Goal: Navigation & Orientation: Find specific page/section

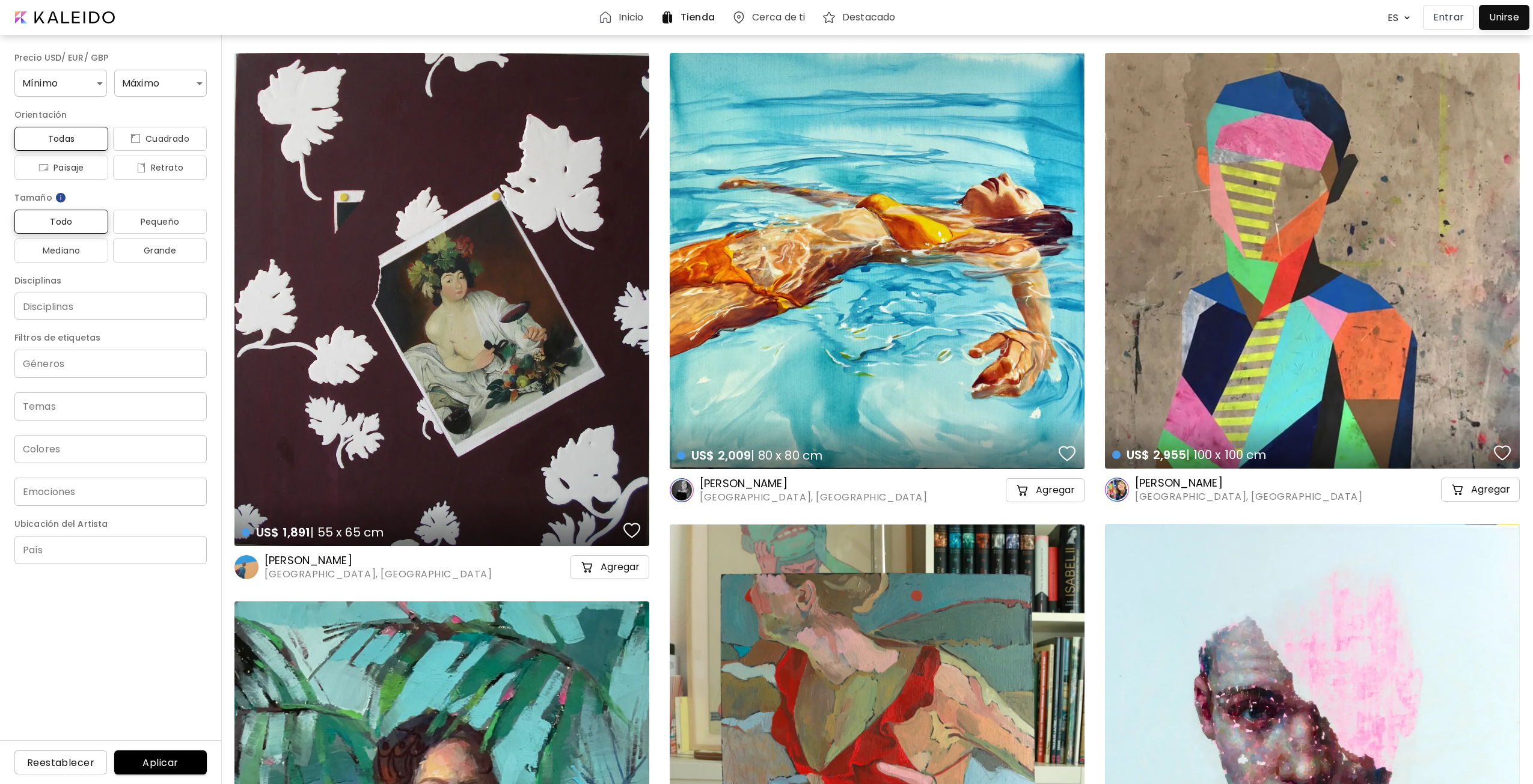
click at [1450, 20] on p "Entrar" at bounding box center [1448, 18] width 31 height 15
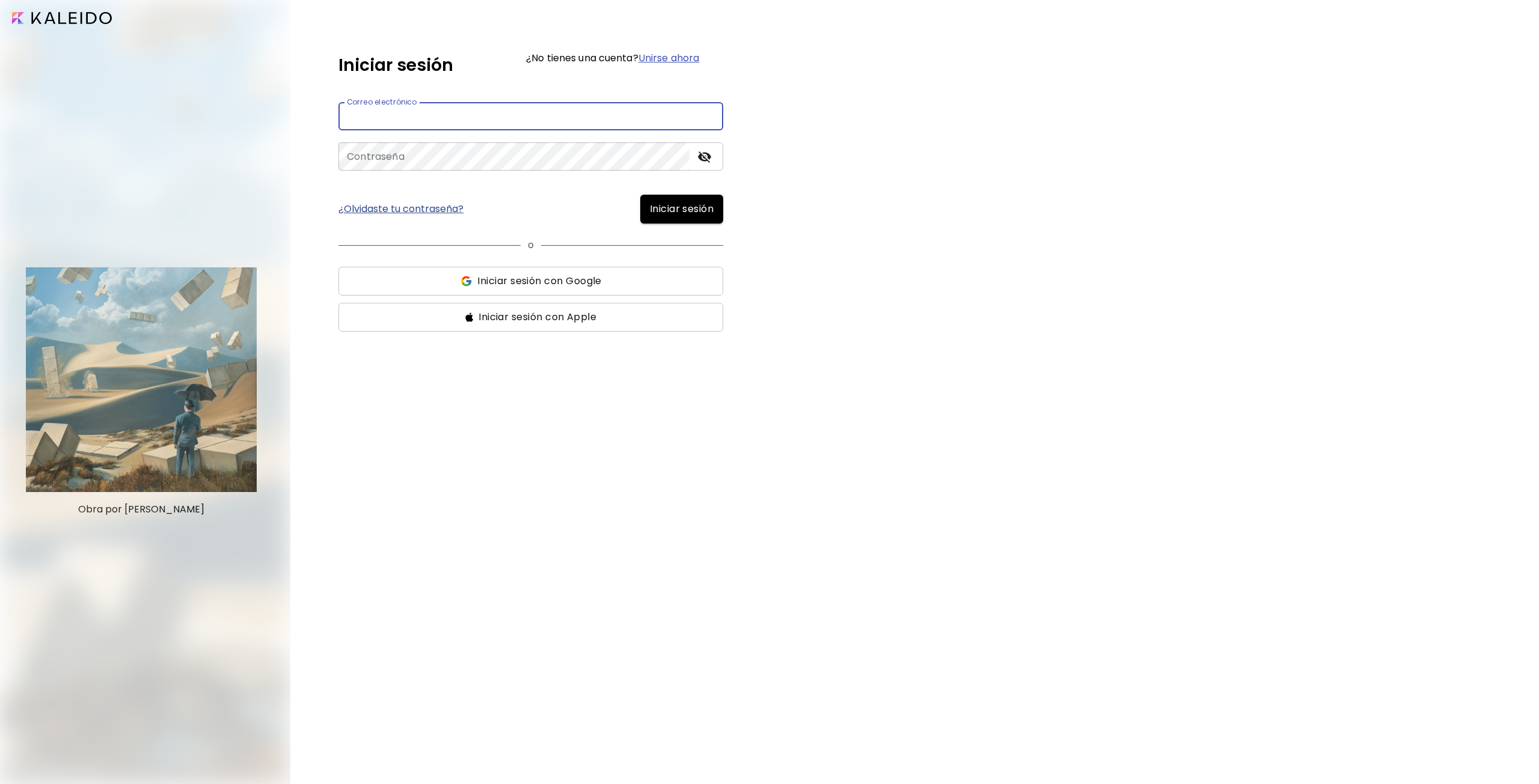
click at [596, 119] on input "email" at bounding box center [530, 116] width 384 height 29
type input "*"
type input "**********"
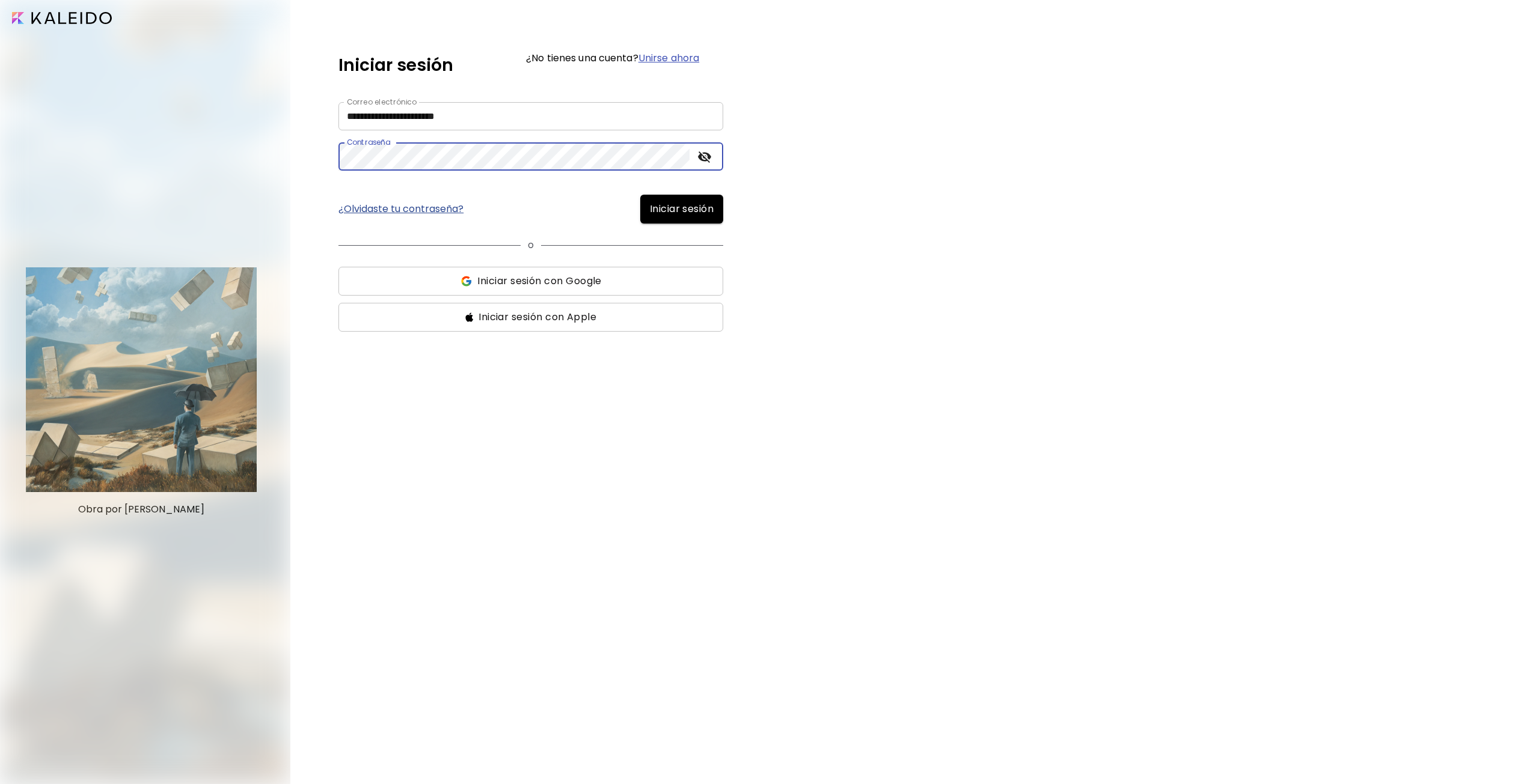
click at [684, 216] on span "Iniciar sesión" at bounding box center [682, 209] width 64 height 15
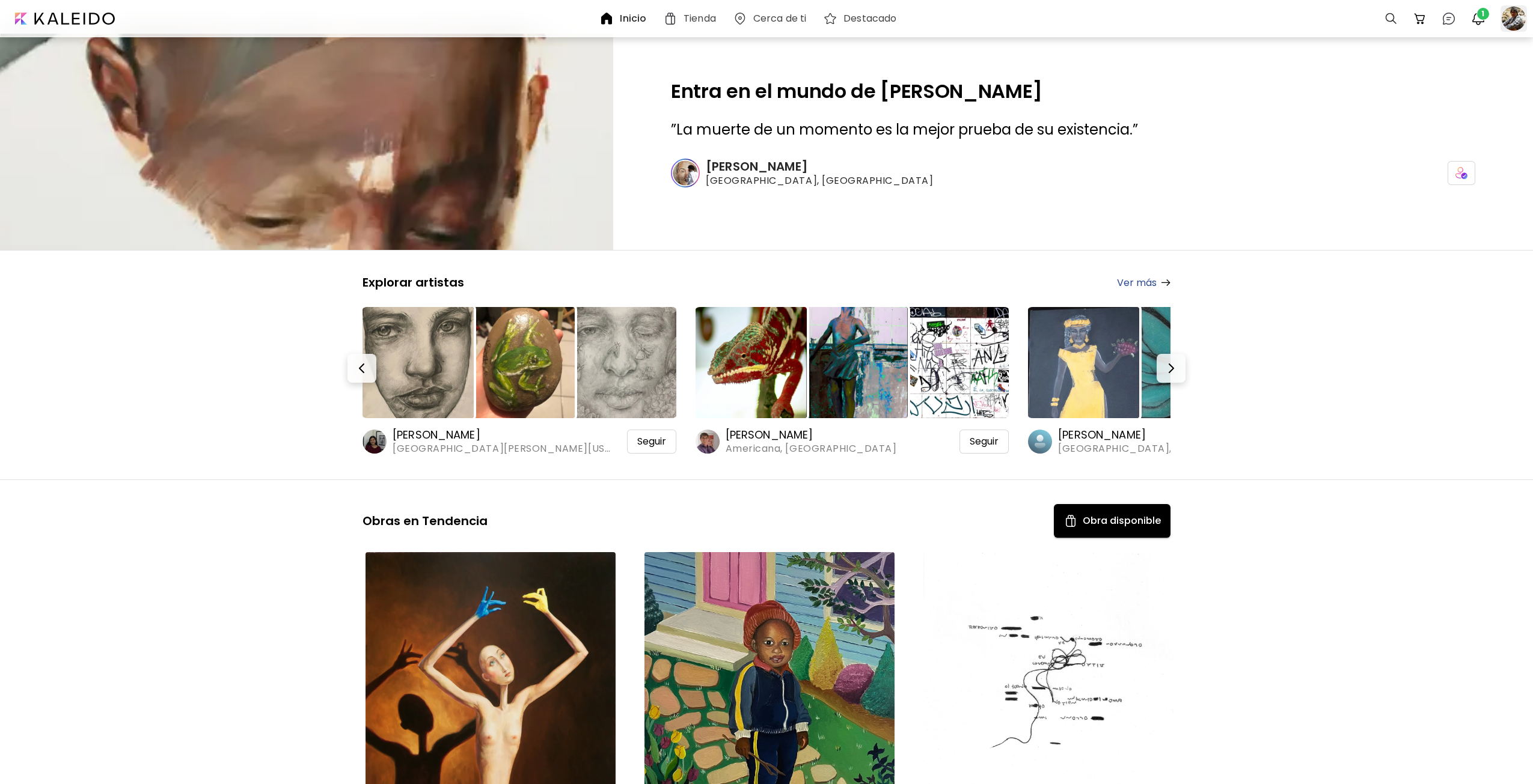
click at [1510, 20] on div at bounding box center [1513, 18] width 26 height 26
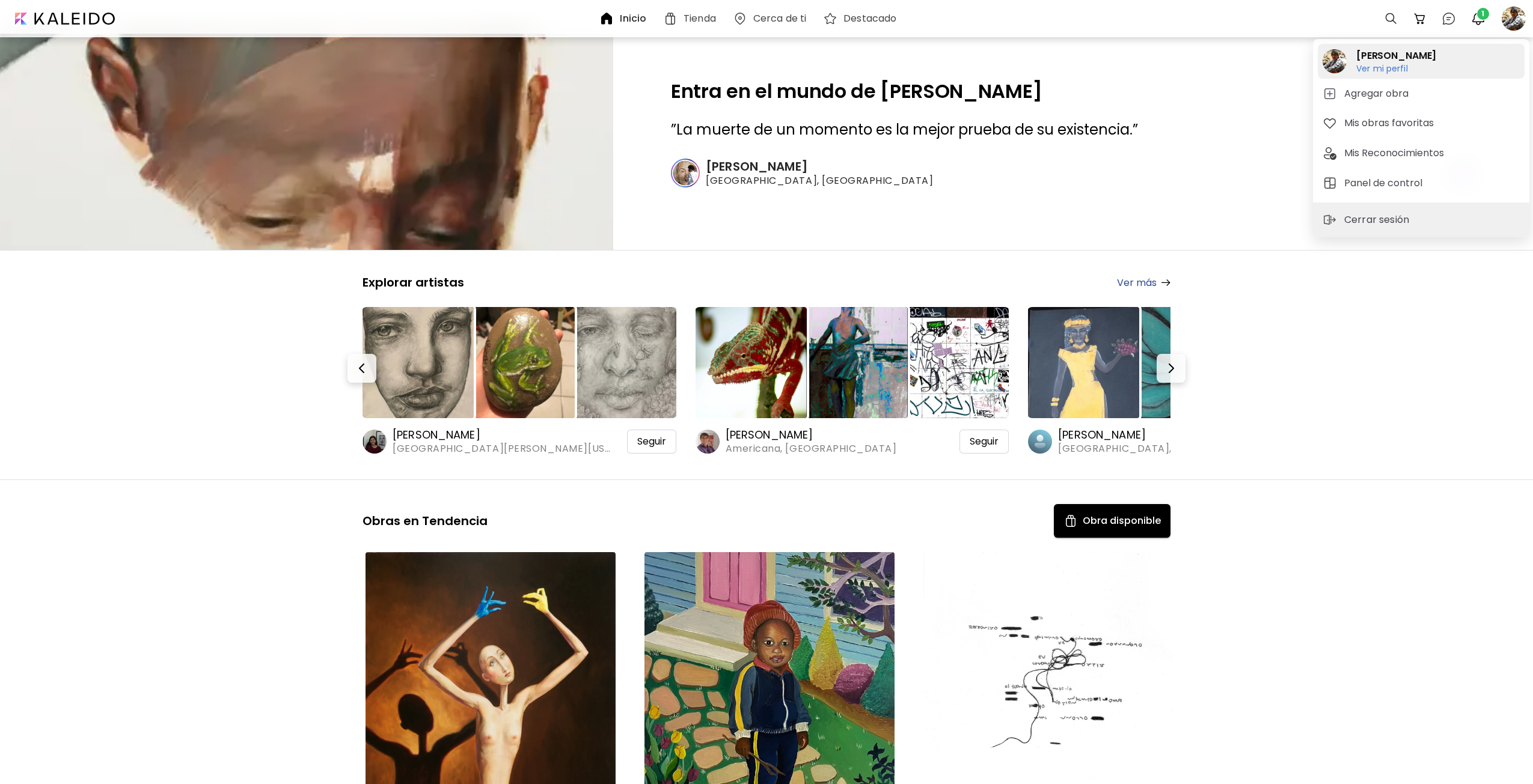
click at [1376, 69] on h6 "Ver mi perfil" at bounding box center [1395, 68] width 80 height 11
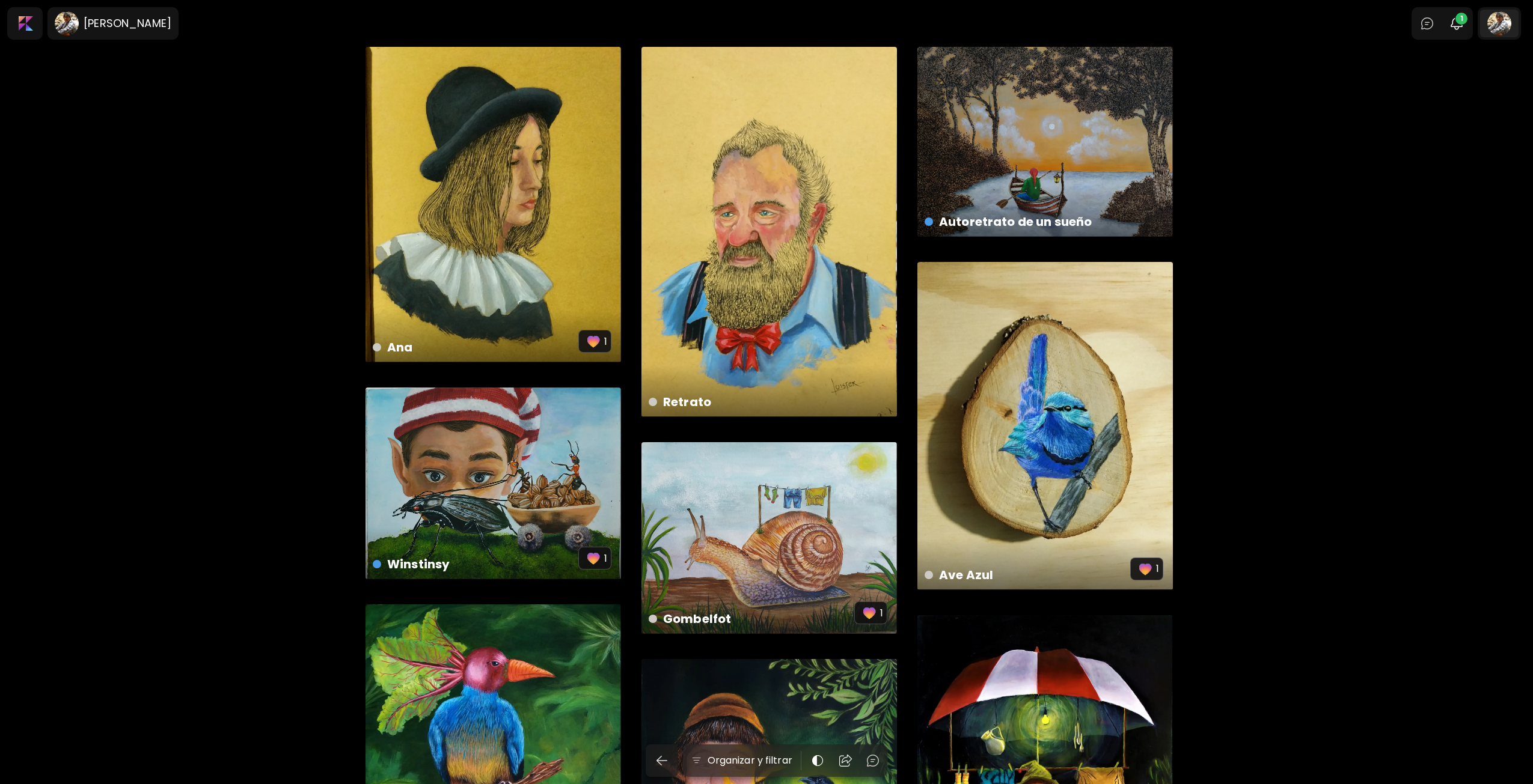
click at [1500, 19] on div at bounding box center [1499, 23] width 39 height 28
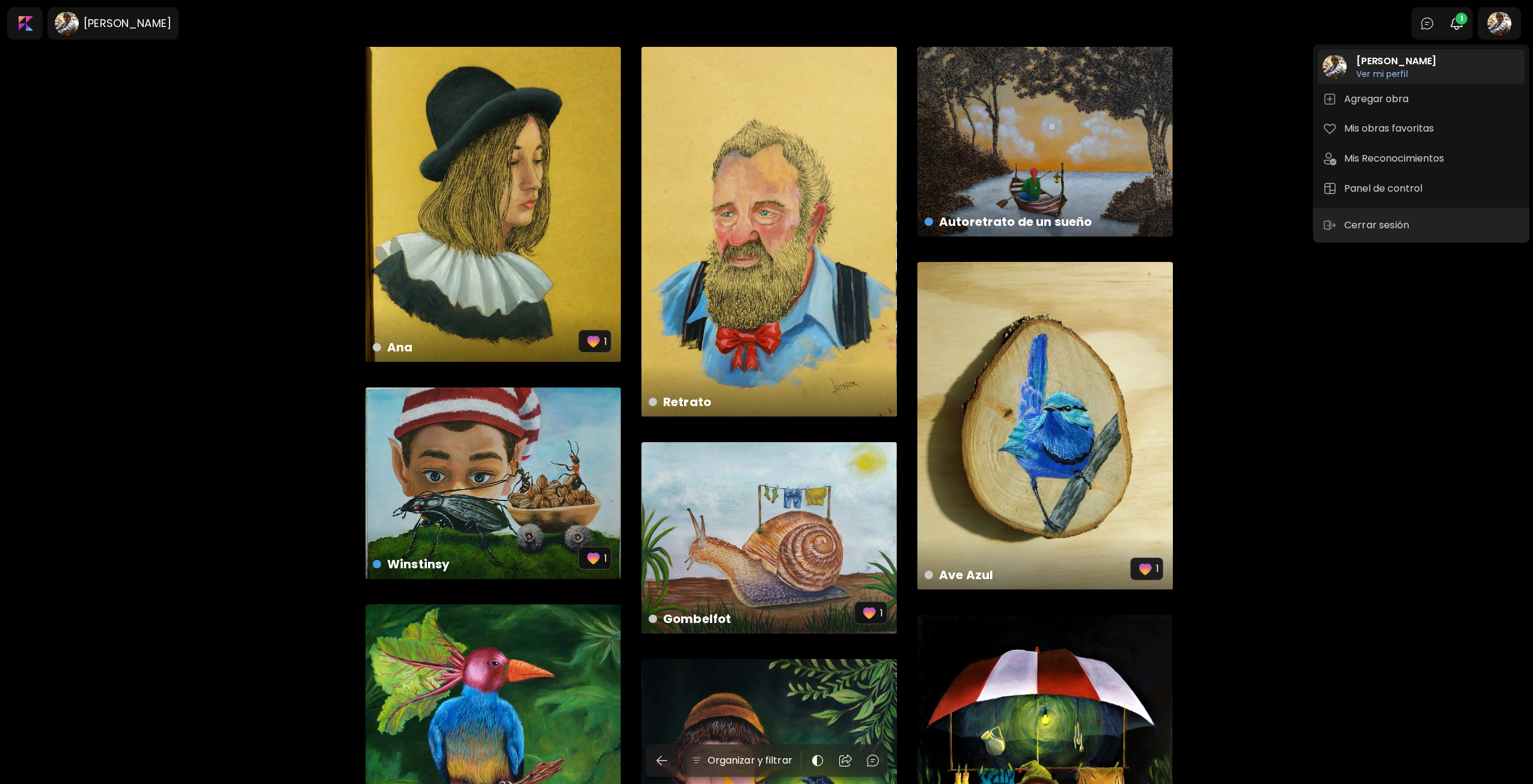
click at [1377, 75] on h6 "Ver mi perfil" at bounding box center [1395, 74] width 80 height 11
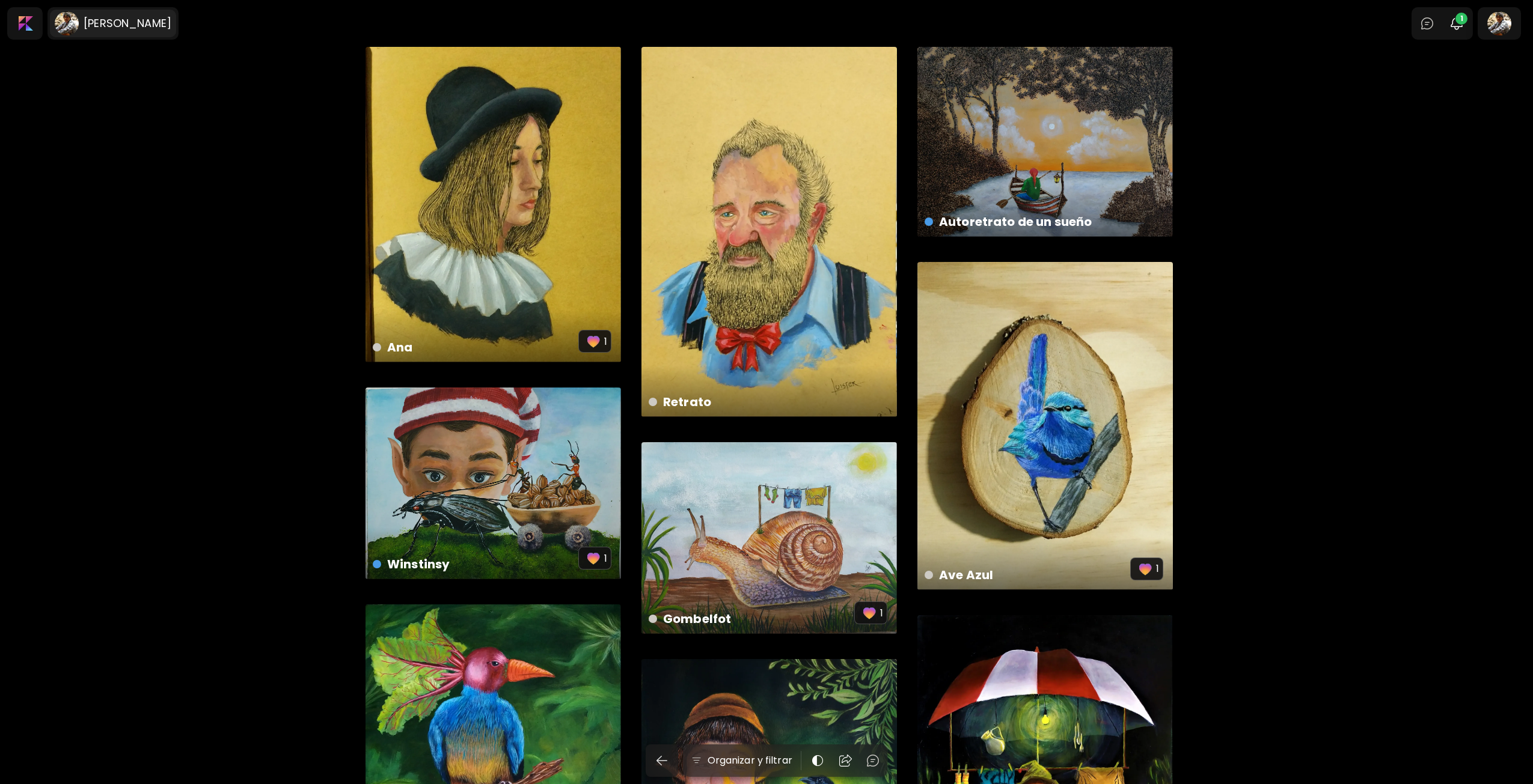
click at [83, 22] on h6 "[PERSON_NAME]" at bounding box center [127, 23] width 88 height 15
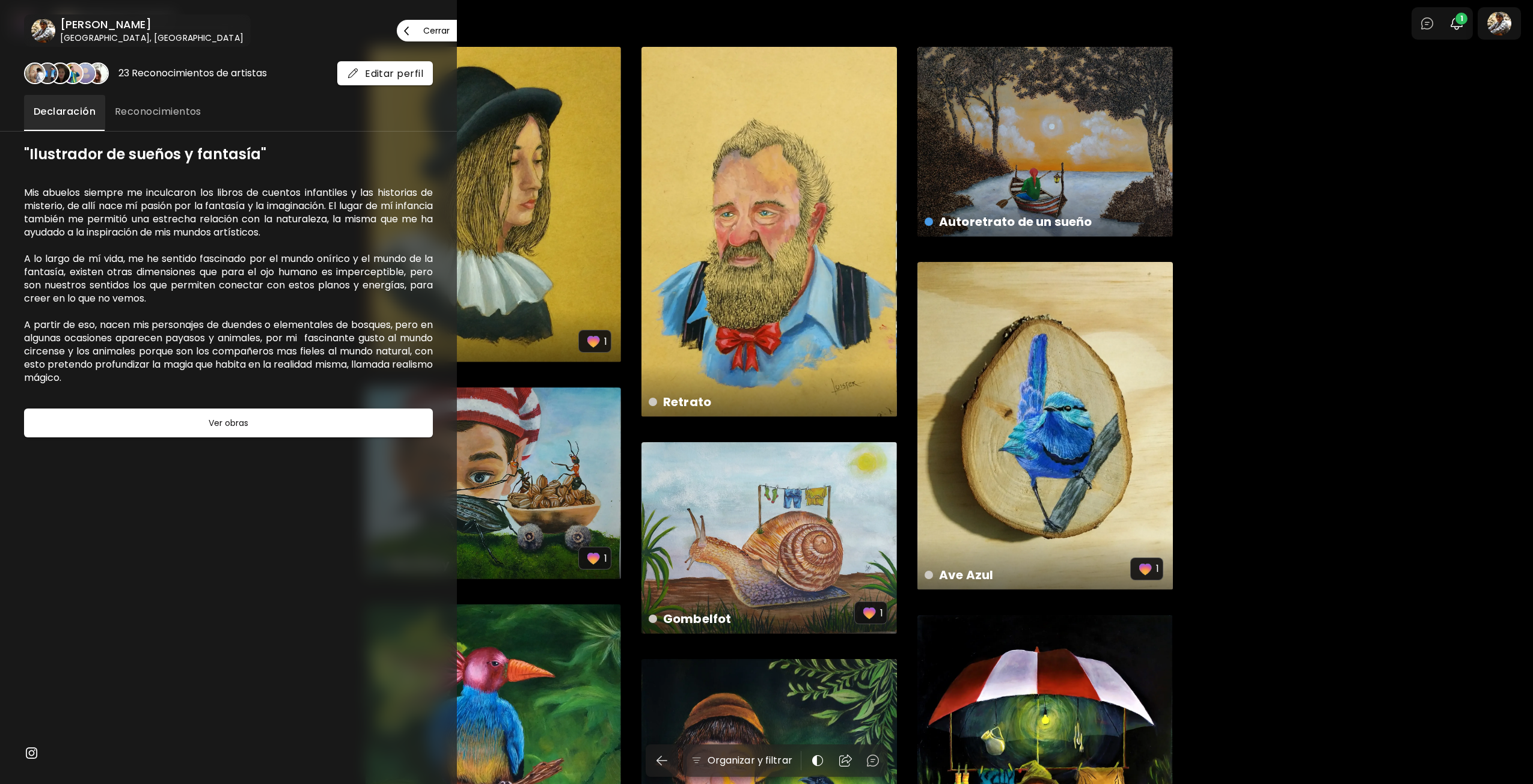
click at [434, 34] on p "Cerrar" at bounding box center [436, 30] width 26 height 8
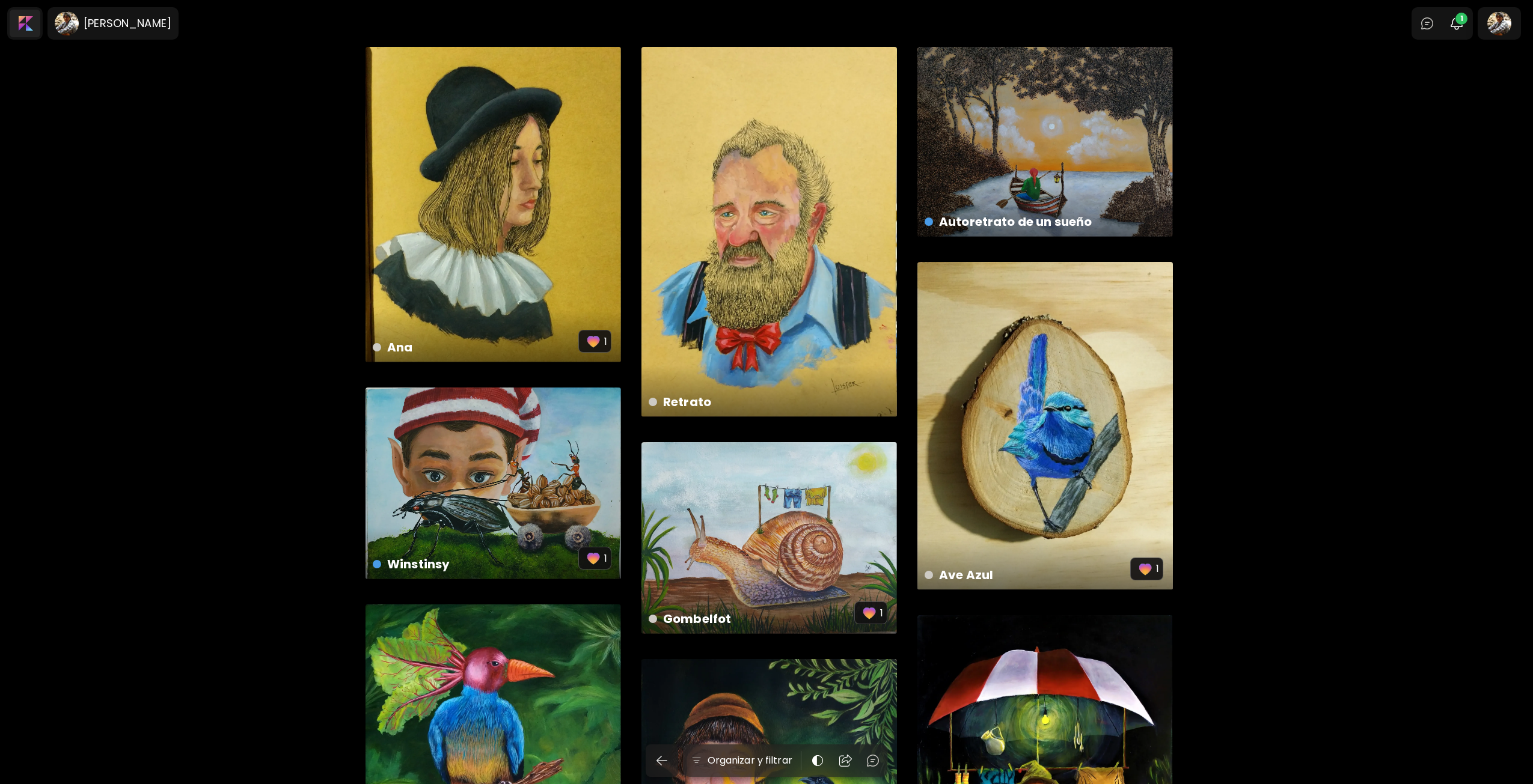
click at [31, 25] on div at bounding box center [25, 23] width 31 height 28
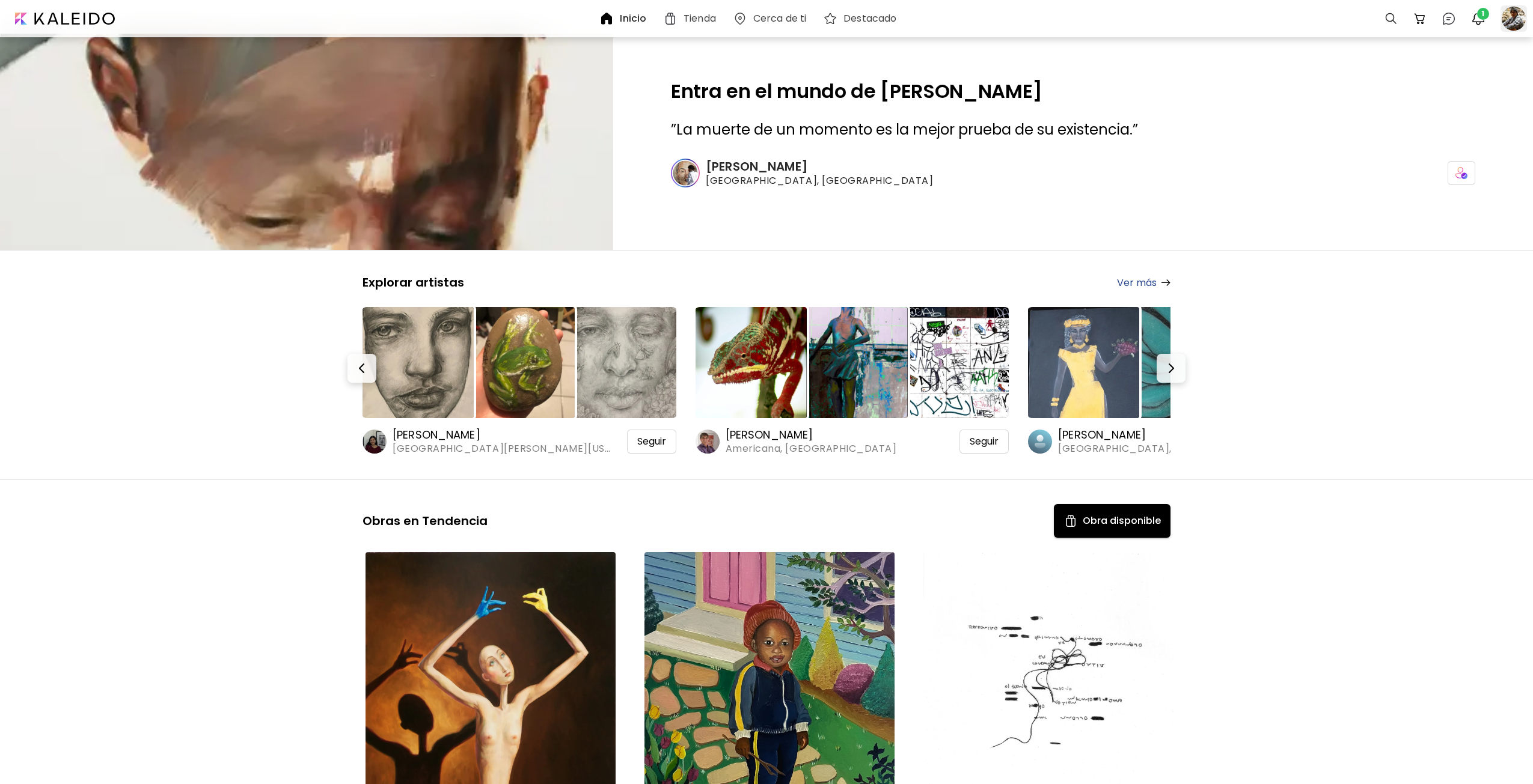
click at [1518, 18] on div at bounding box center [1513, 18] width 26 height 26
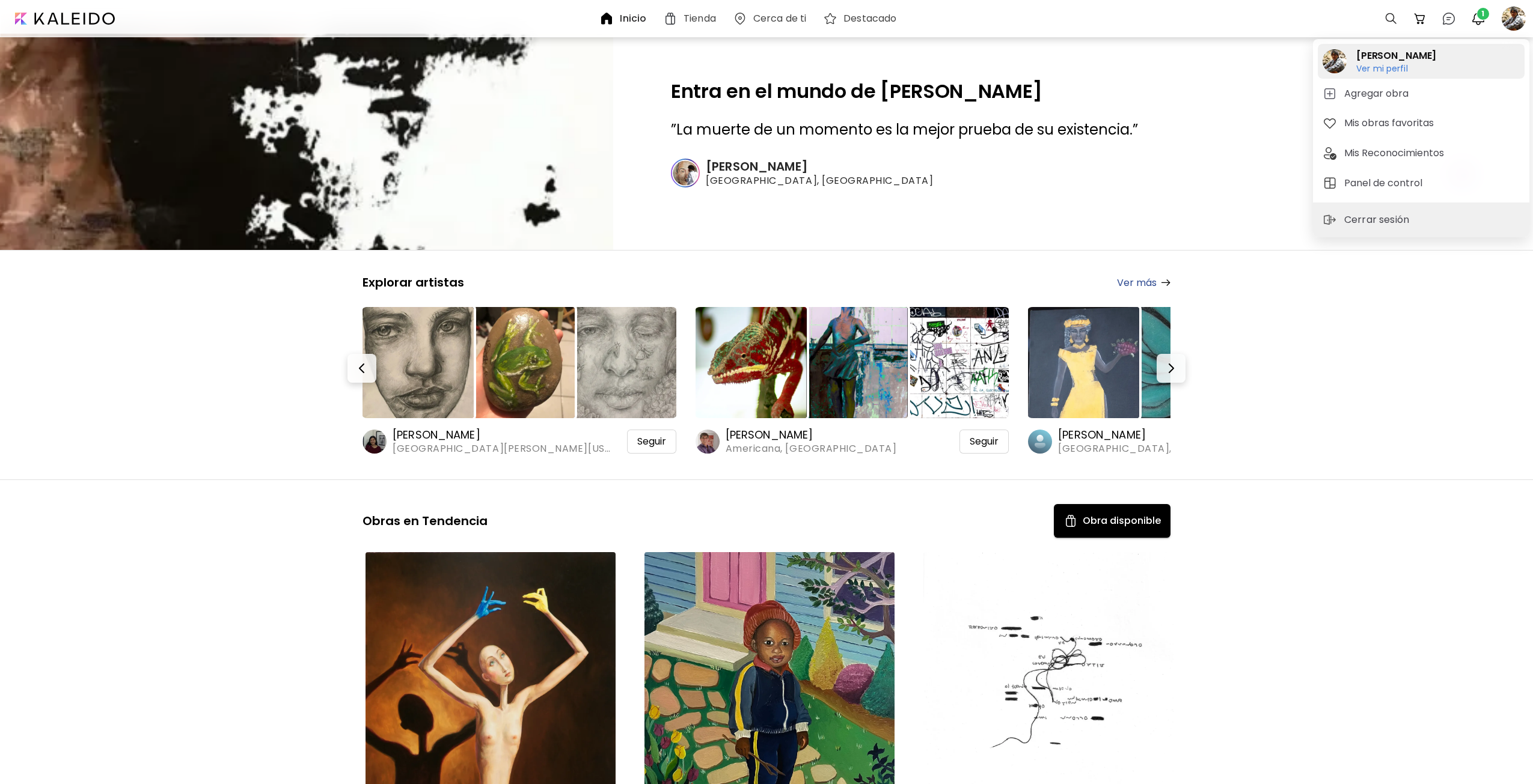
click at [1369, 69] on h6 "Ver mi perfil" at bounding box center [1395, 68] width 80 height 11
